Goal: Book appointment/travel/reservation

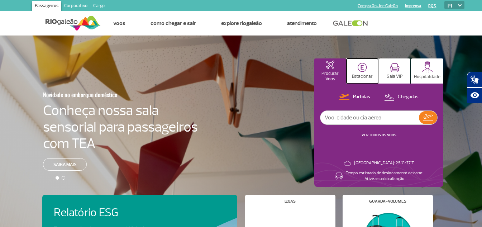
click at [362, 72] on button "Estacionar" at bounding box center [363, 70] width 32 height 25
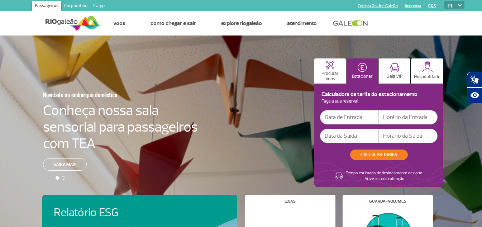
click at [351, 116] on input "text" at bounding box center [349, 117] width 59 height 14
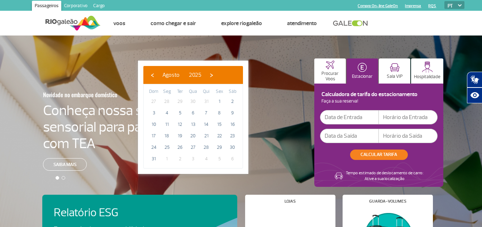
type input "[DATE]"
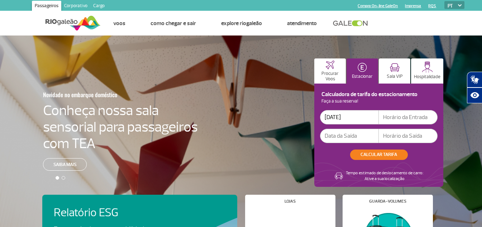
click at [406, 117] on input "text" at bounding box center [408, 117] width 59 height 14
type input "11:00"
click at [354, 136] on input "text" at bounding box center [349, 136] width 59 height 14
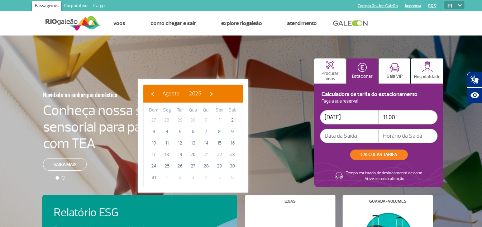
type input "[DATE]"
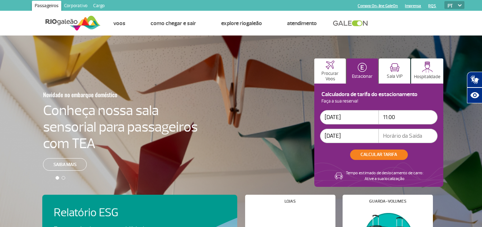
click at [400, 132] on input "text" at bounding box center [408, 136] width 59 height 14
type input "15:00"
click at [376, 154] on button "CALCULAR TARIFA" at bounding box center [379, 154] width 58 height 10
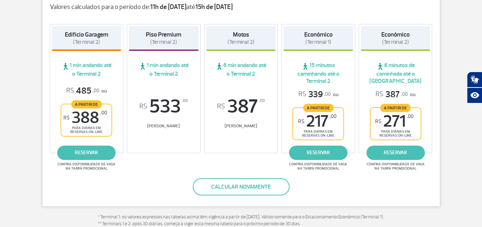
scroll to position [143, 0]
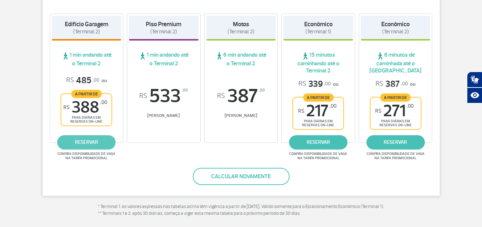
click at [87, 140] on link "reservar" at bounding box center [86, 142] width 58 height 14
